Goal: Task Accomplishment & Management: Manage account settings

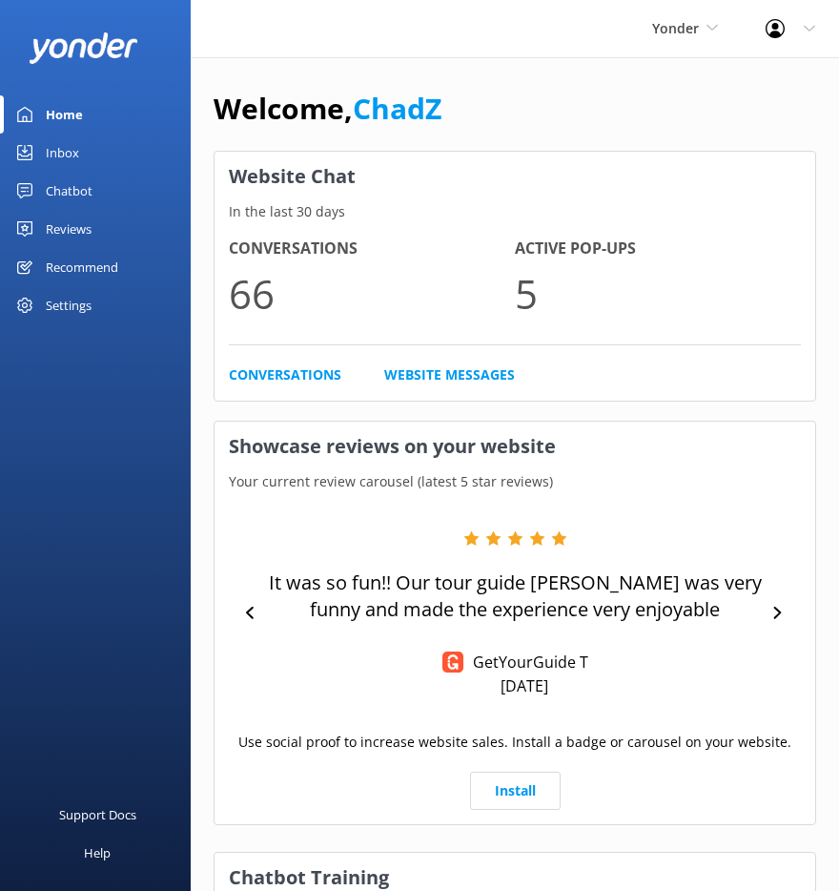
click at [86, 301] on div "Settings" at bounding box center [69, 305] width 46 height 38
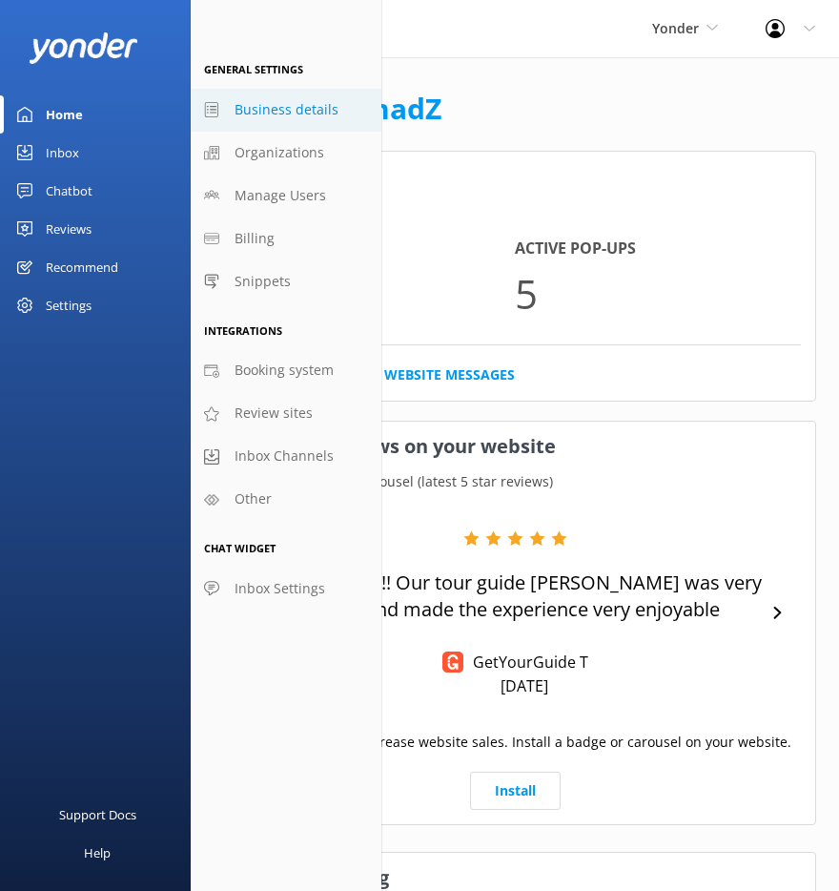
click at [287, 110] on span "Business details" at bounding box center [287, 109] width 104 height 21
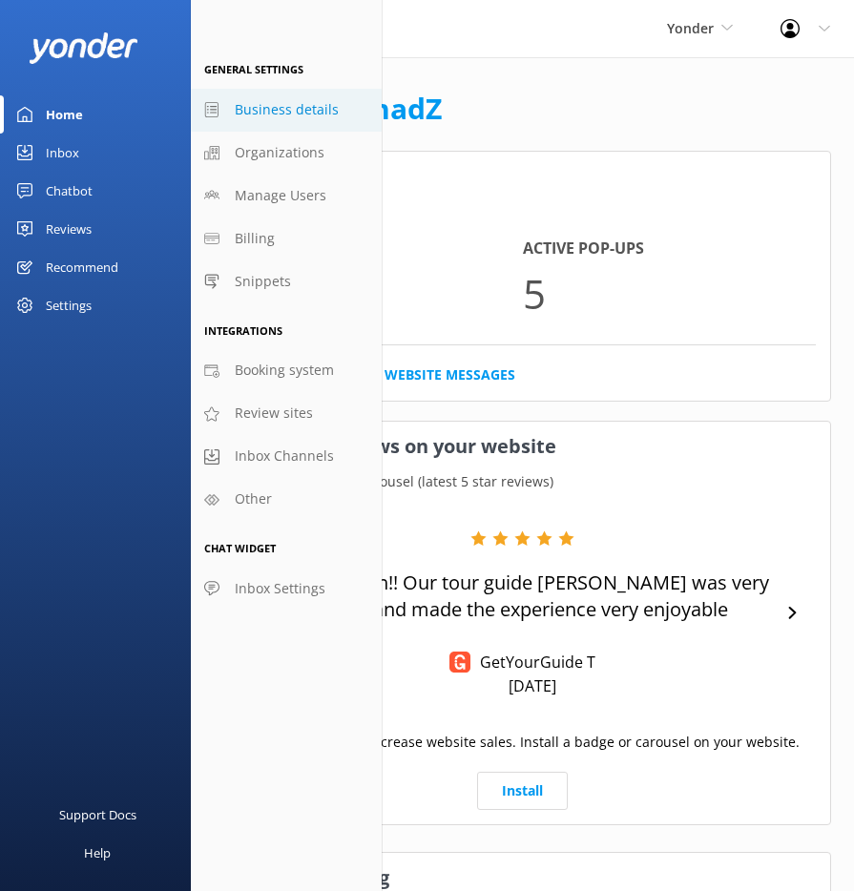
select select "Pacific/[GEOGRAPHIC_DATA]"
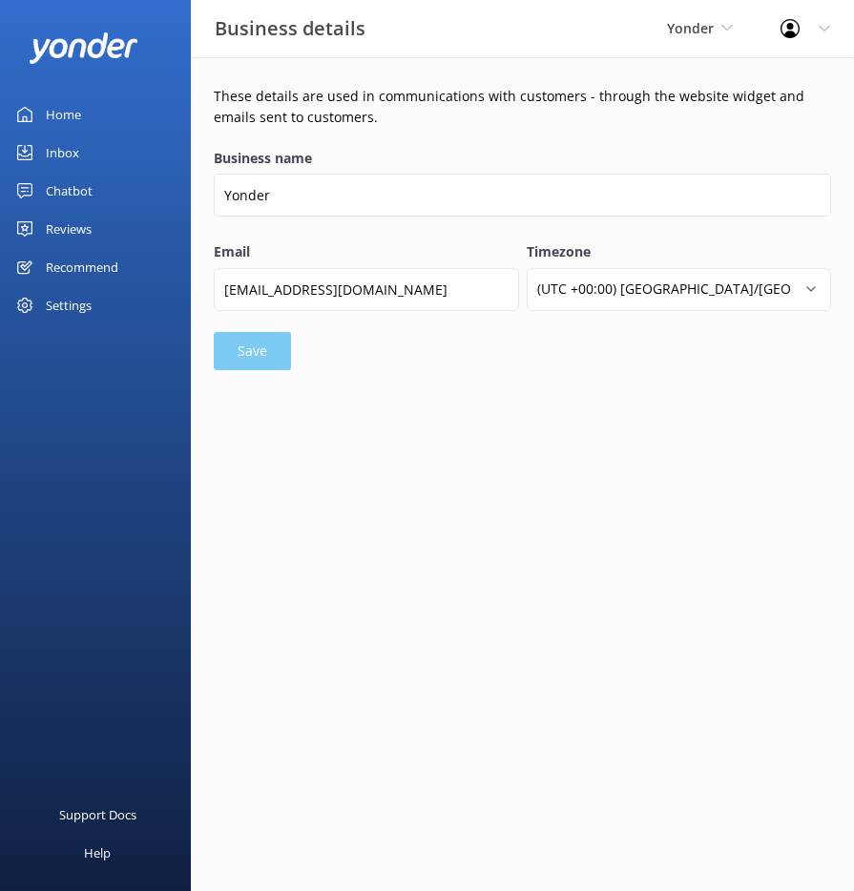
click at [68, 295] on div "Settings" at bounding box center [69, 305] width 46 height 38
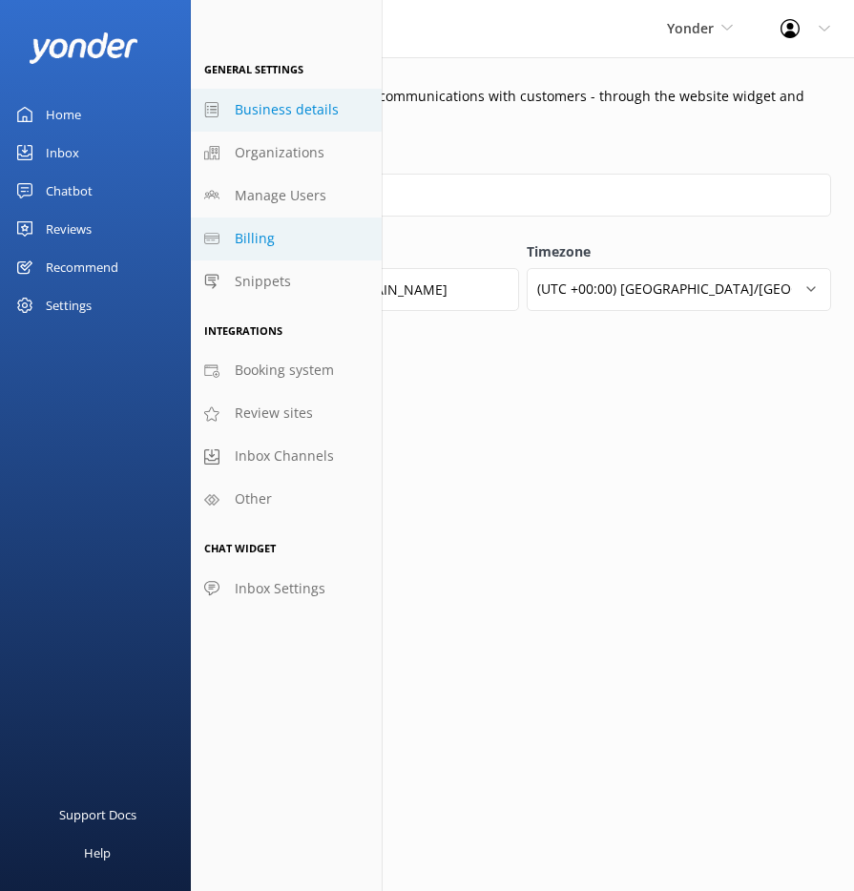
click at [268, 242] on span "Billing" at bounding box center [255, 238] width 40 height 21
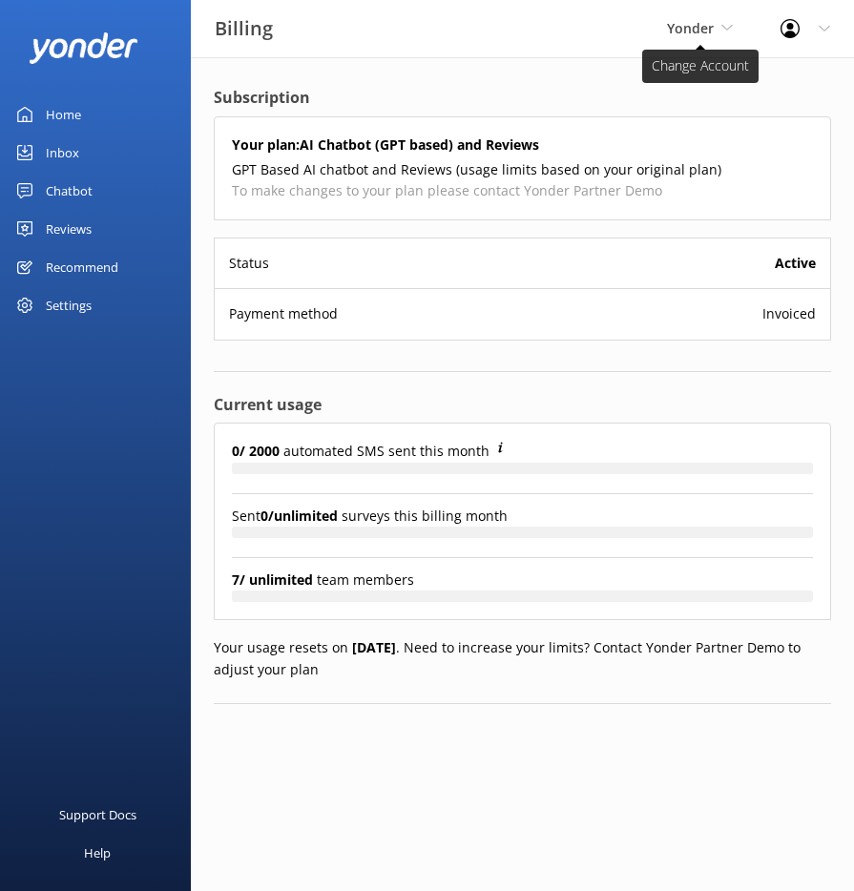
click at [698, 31] on span "Yonder" at bounding box center [690, 28] width 47 height 18
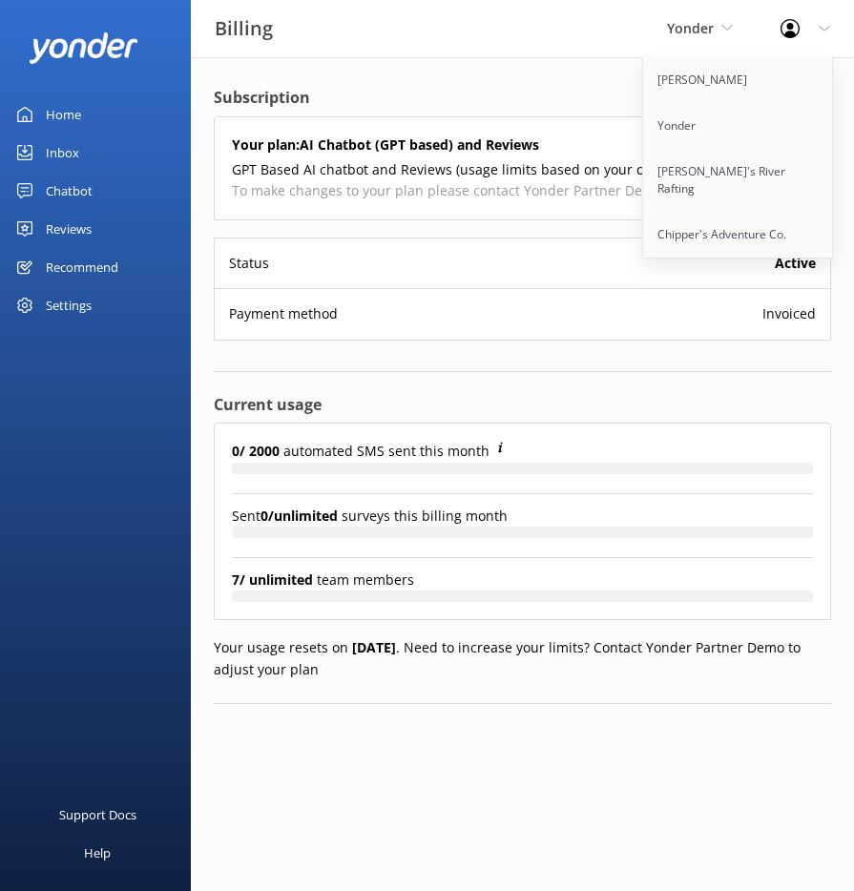
click at [462, 31] on div "Billing Yonder [PERSON_NAME] Yonder [PERSON_NAME]'s River Rafting Chipper's Adv…" at bounding box center [427, 28] width 854 height 57
click at [457, 34] on div "Billing Yonder [PERSON_NAME] Yonder [PERSON_NAME]'s River Rafting Chipper's Adv…" at bounding box center [427, 28] width 854 height 57
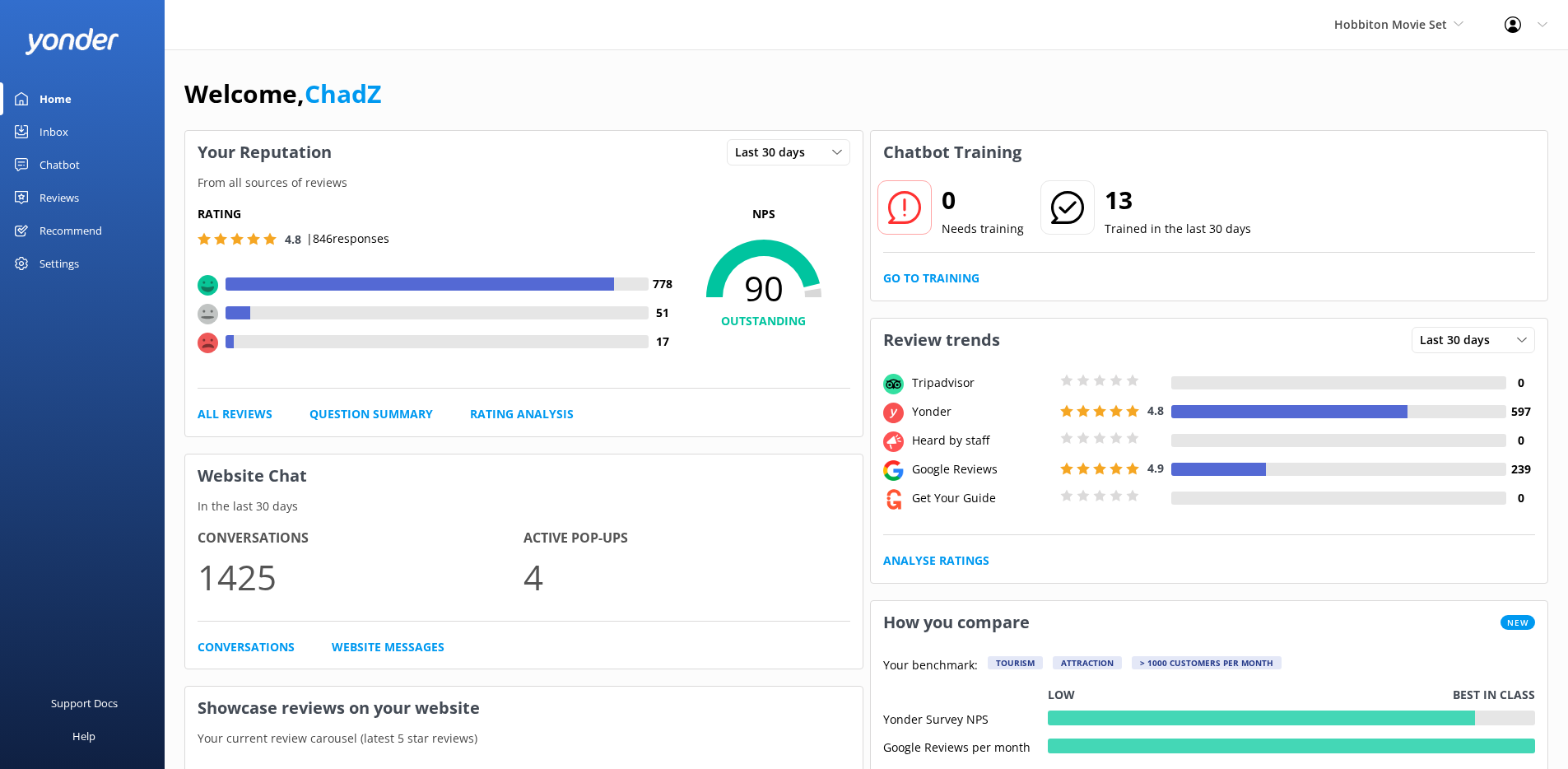
click at [77, 260] on div "Settings" at bounding box center [60, 263] width 40 height 33
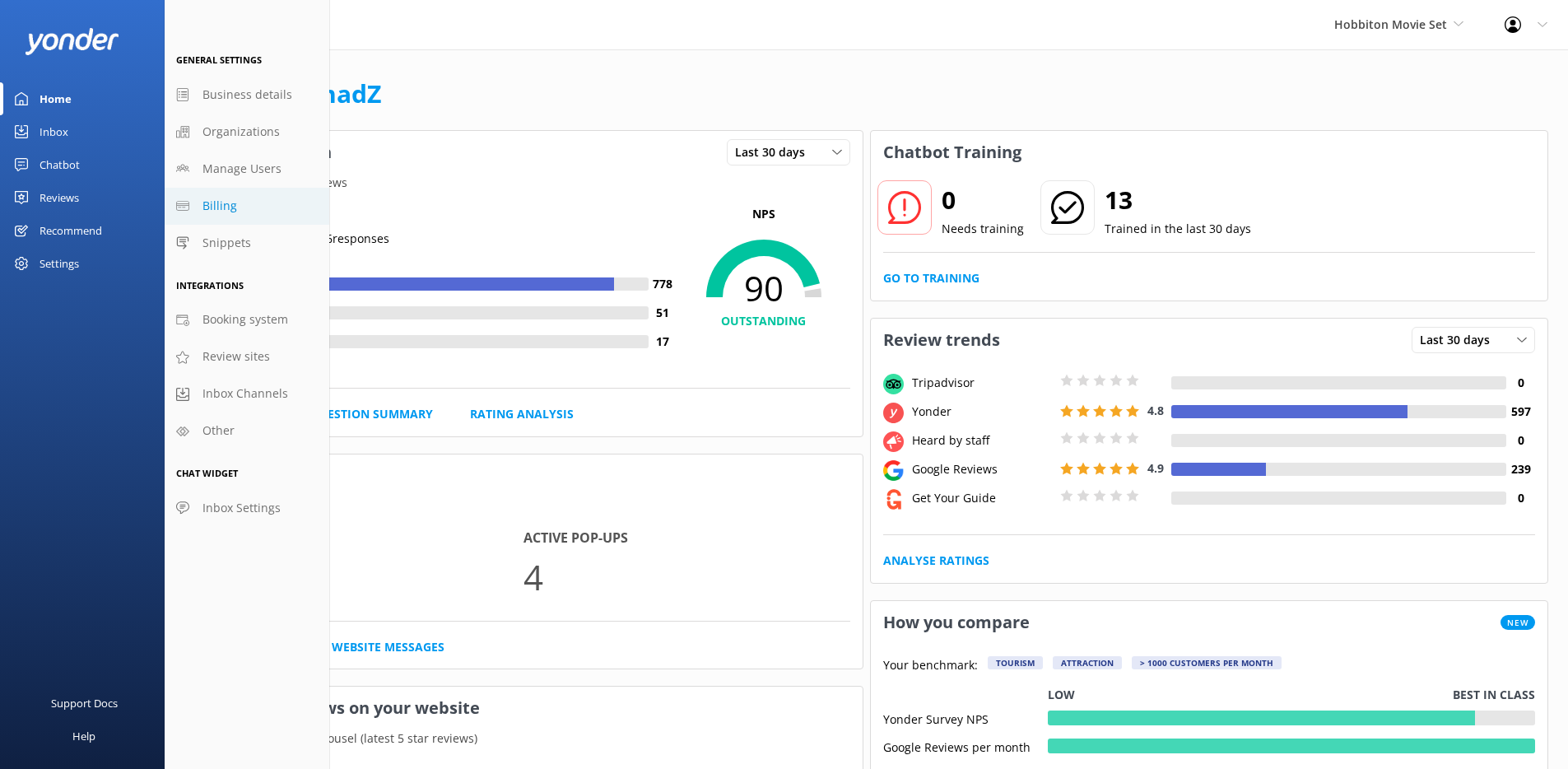
click at [219, 197] on span "Billing" at bounding box center [220, 205] width 35 height 18
